Goal: Complete application form: Complete application form

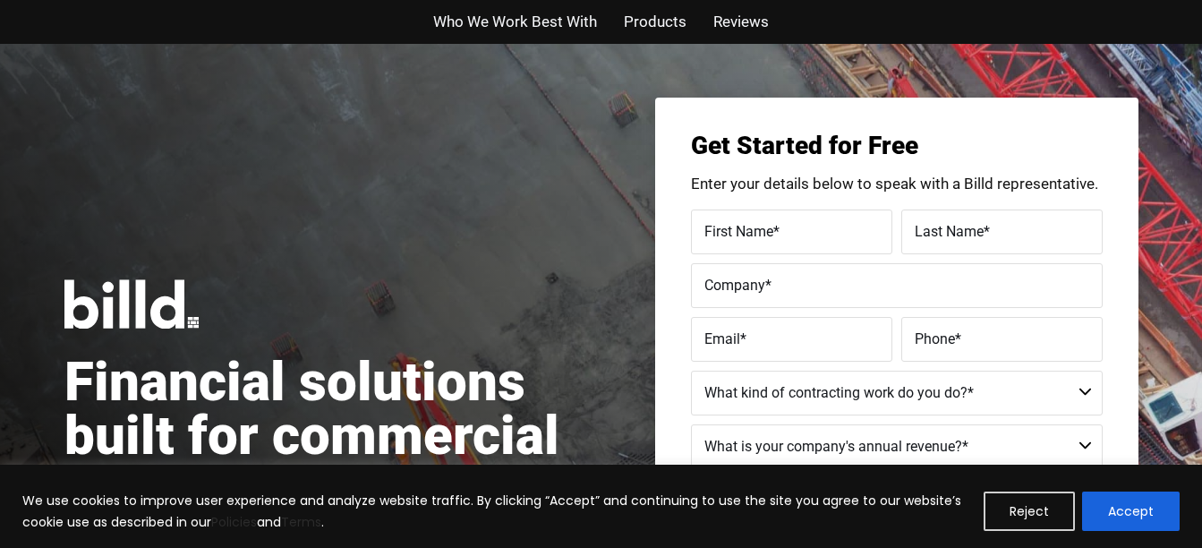
click at [776, 230] on span "*" at bounding box center [776, 230] width 6 height 17
click at [776, 230] on input "First Name *" at bounding box center [791, 231] width 201 height 45
type input "l"
type input "[PERSON_NAME]"
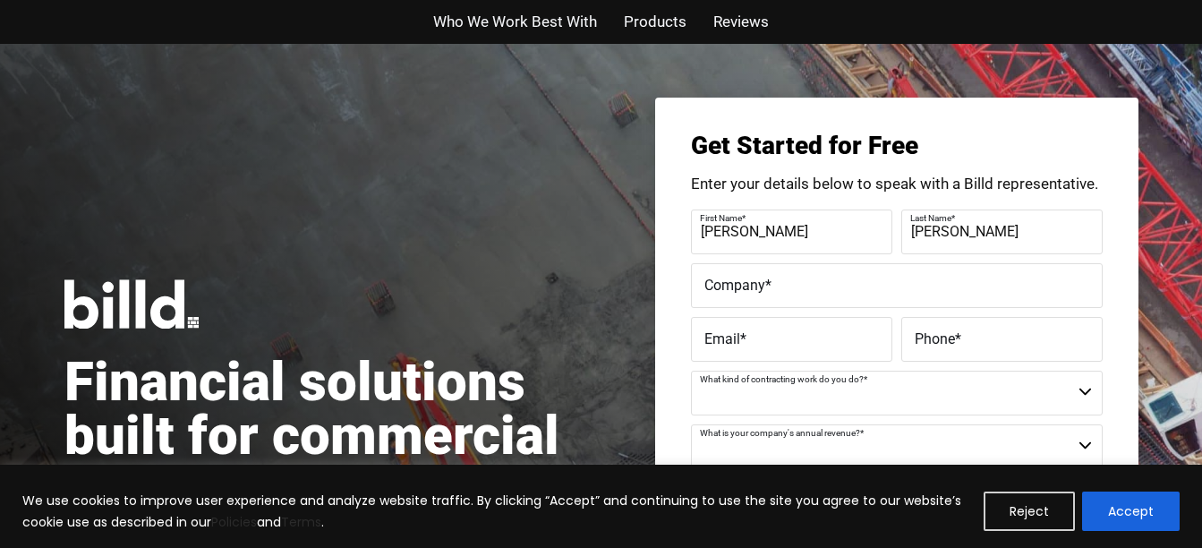
click at [768, 294] on label "Company *" at bounding box center [896, 285] width 385 height 26
click at [768, 294] on input "Company *" at bounding box center [897, 285] width 412 height 45
type input "Maui Consulting Services"
type input "[PERSON_NAME][EMAIL_ADDRESS][DOMAIN_NAME]"
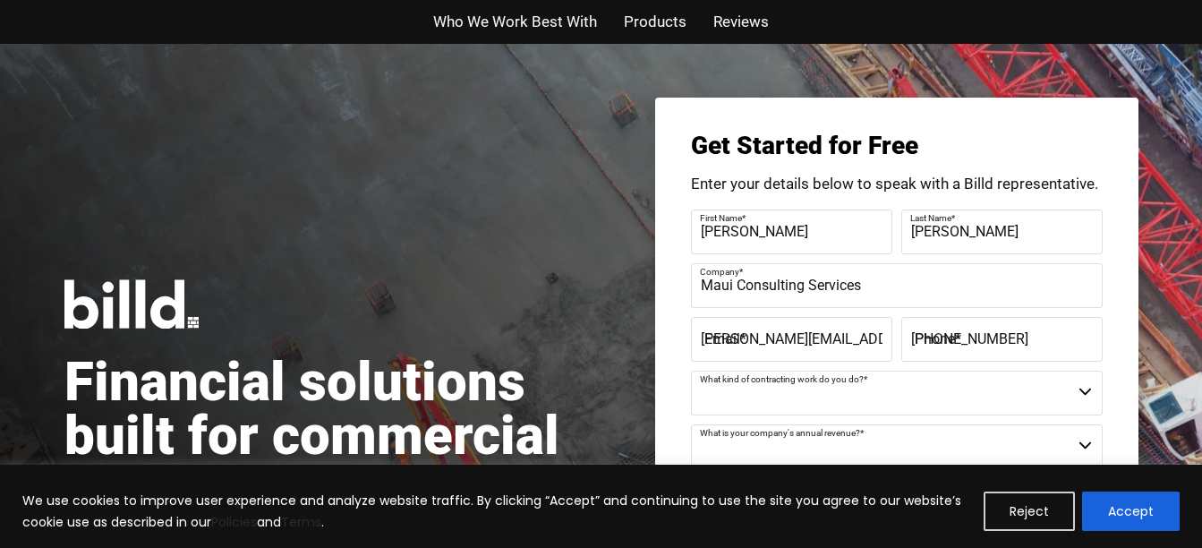
type input "[PHONE_NUMBER]"
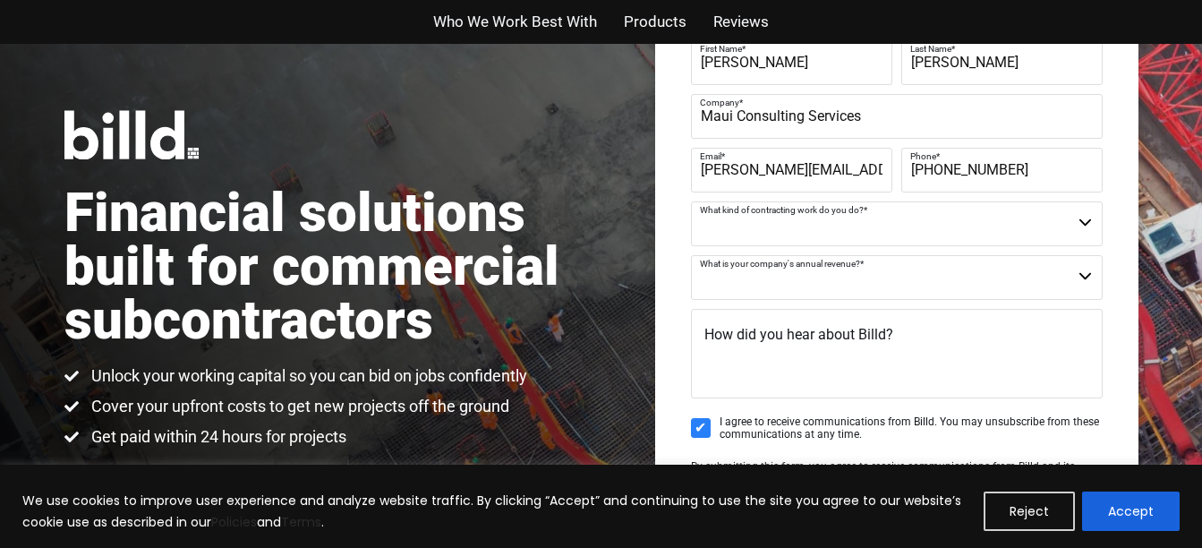
scroll to position [170, 0]
click at [1086, 220] on select "Commercial Commercial and Residential Residential Not a Contractor" at bounding box center [897, 222] width 412 height 45
select select "Not a Contractor"
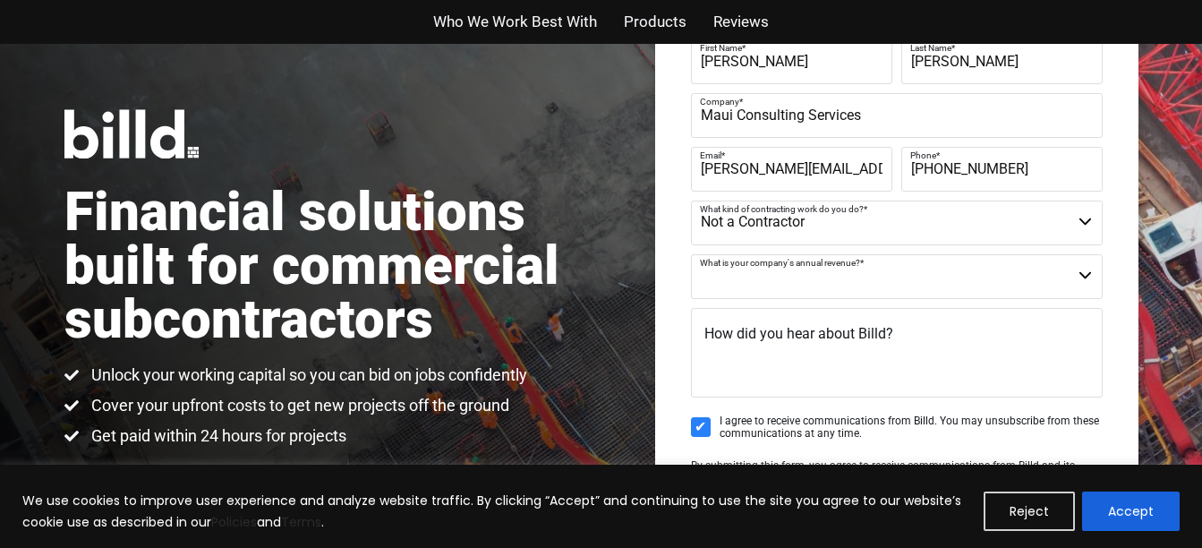
click at [691, 200] on select "Commercial Commercial and Residential Residential Not a Contractor" at bounding box center [897, 222] width 412 height 45
click at [1084, 271] on select "$40M + $25M - $40M $8M - $25M $4M - $8M $2M - $4M $1M - $2M Less than $1M" at bounding box center [897, 276] width 412 height 45
select select "Less than $1M"
click at [691, 254] on select "$40M + $25M - $40M $8M - $25M $4M - $8M $2M - $4M $1M - $2M Less than $1M" at bounding box center [897, 276] width 412 height 45
click at [719, 331] on span "How did you hear about Billd?" at bounding box center [798, 333] width 189 height 17
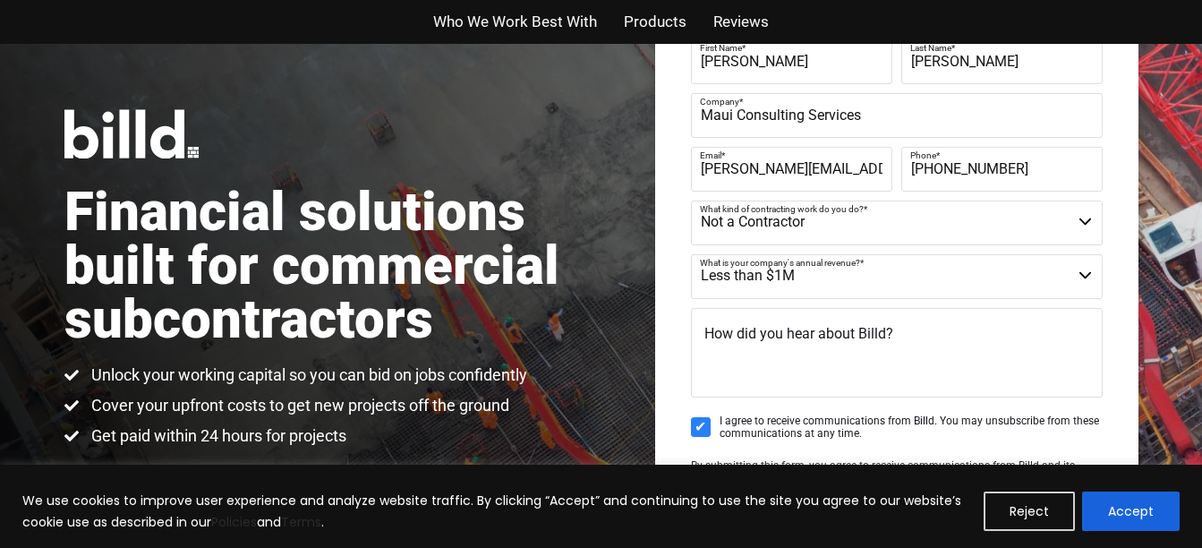
click at [719, 331] on textarea "How did you hear about Billd?" at bounding box center [897, 353] width 412 height 90
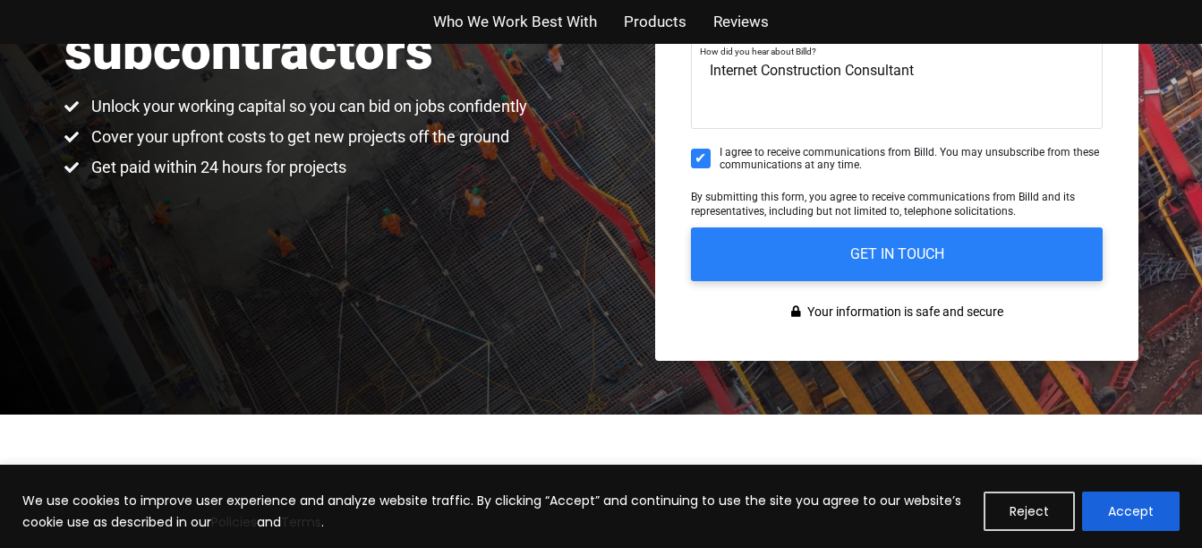
scroll to position [440, 0]
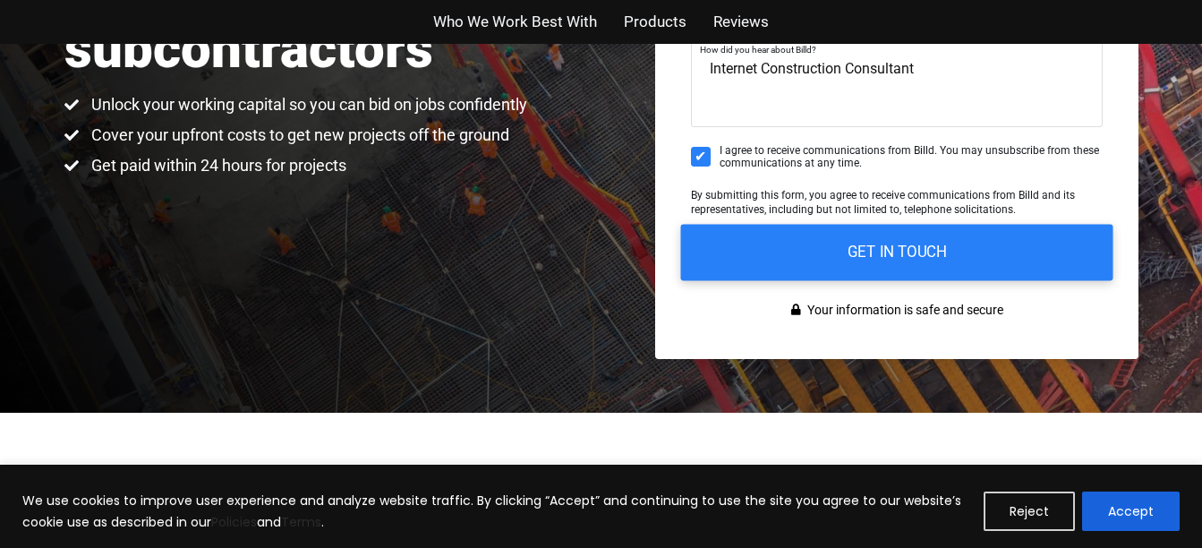
type textarea "Internet Construction Consultant"
click at [900, 260] on input "GET IN TOUCH" at bounding box center [896, 252] width 432 height 56
